Goal: Find specific page/section: Locate a particular part of the current website

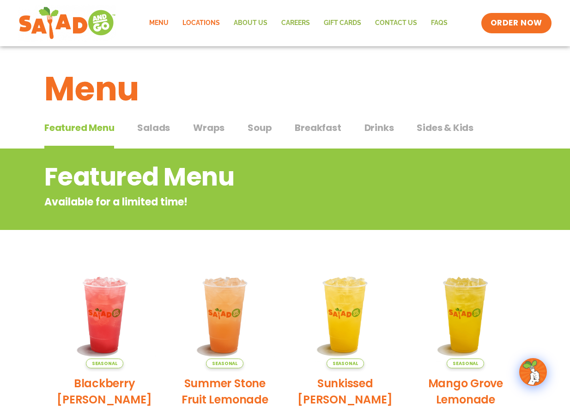
click at [204, 20] on link "Locations" at bounding box center [201, 22] width 51 height 21
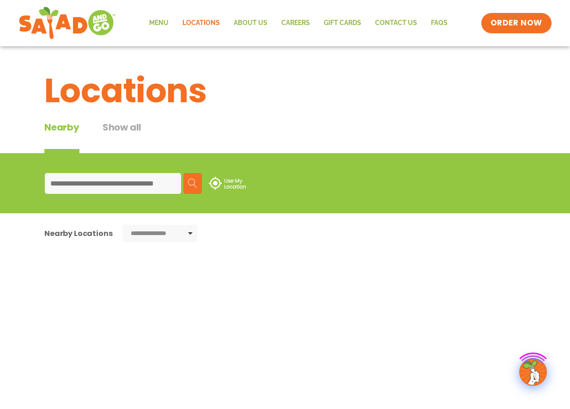
type input "**********"
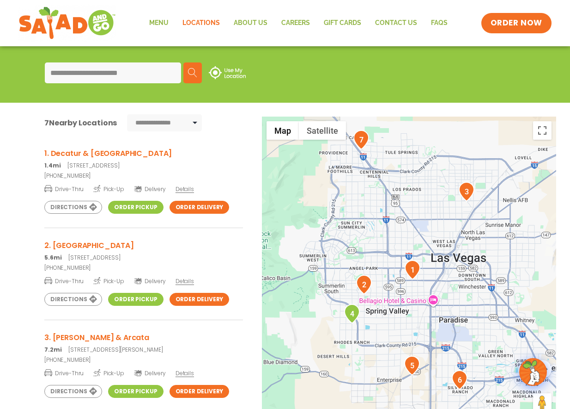
scroll to position [111, 0]
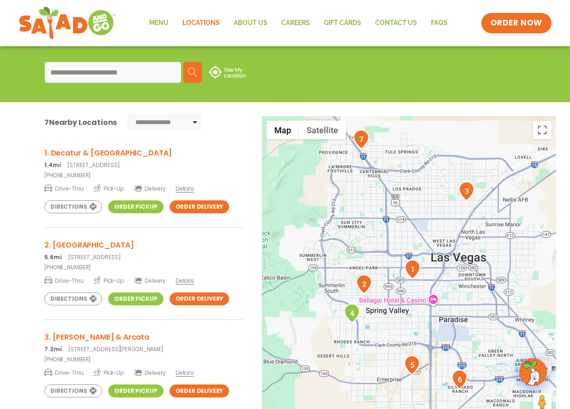
click at [74, 153] on h3 "1. Decatur & Sahara" at bounding box center [143, 153] width 199 height 12
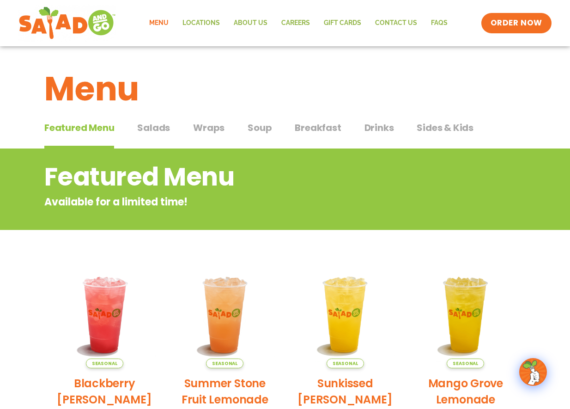
click at [145, 127] on span "Salads" at bounding box center [153, 128] width 33 height 14
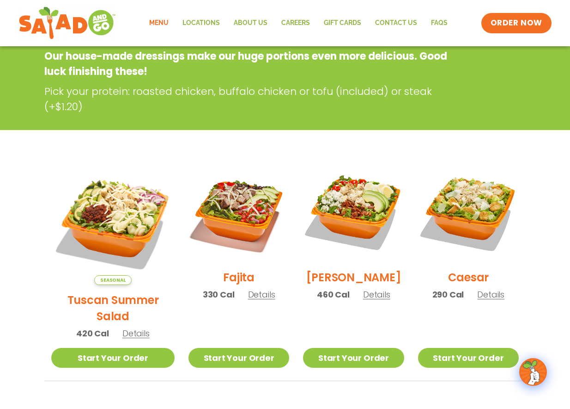
scroll to position [146, 0]
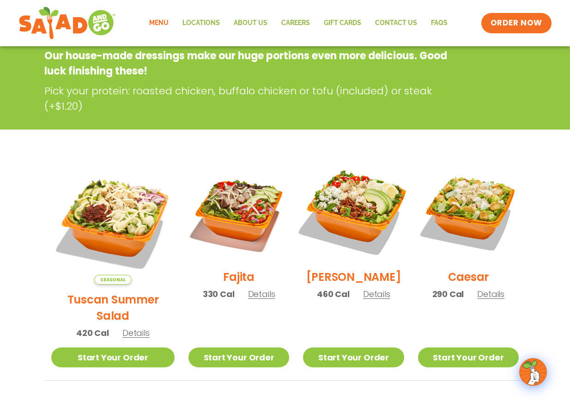
click at [340, 215] on img at bounding box center [353, 211] width 118 height 118
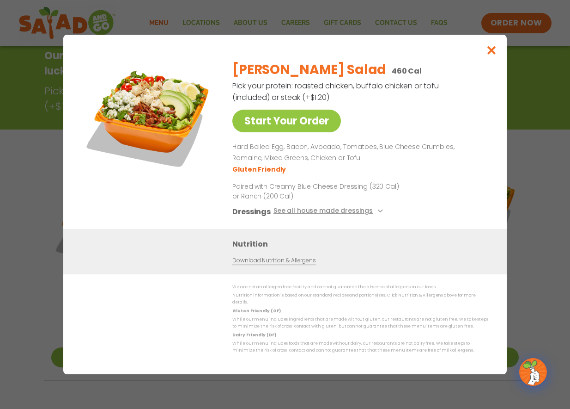
click at [490, 55] on icon "Close modal" at bounding box center [492, 50] width 12 height 10
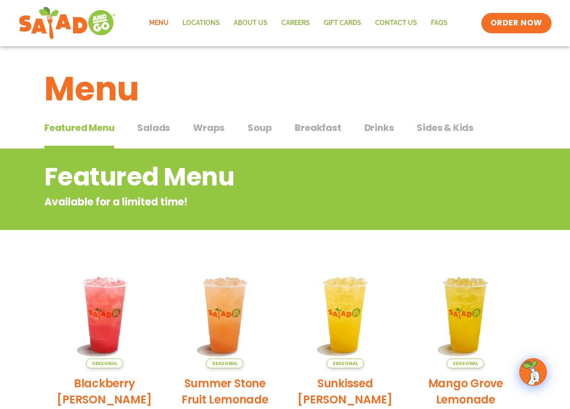
click at [162, 127] on span "Salads" at bounding box center [153, 128] width 33 height 14
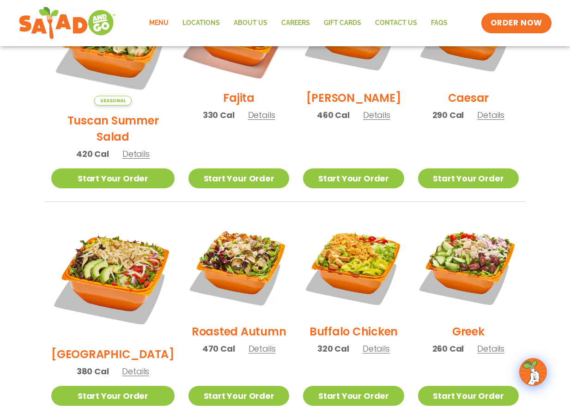
scroll to position [329, 0]
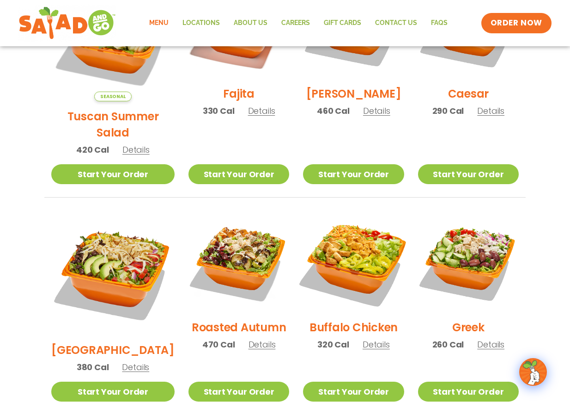
click at [342, 256] on img at bounding box center [353, 261] width 118 height 118
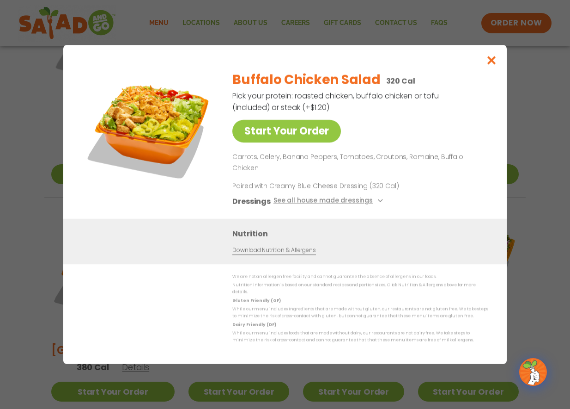
click at [379, 199] on icon at bounding box center [380, 201] width 4 height 4
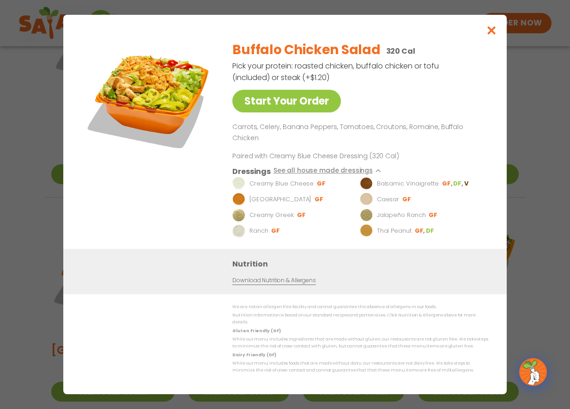
click at [237, 197] on img at bounding box center [239, 199] width 13 height 13
click at [263, 201] on p "[GEOGRAPHIC_DATA]" at bounding box center [281, 199] width 62 height 9
click at [490, 35] on icon "Close modal" at bounding box center [492, 30] width 12 height 10
